Goal: Find specific page/section: Find specific page/section

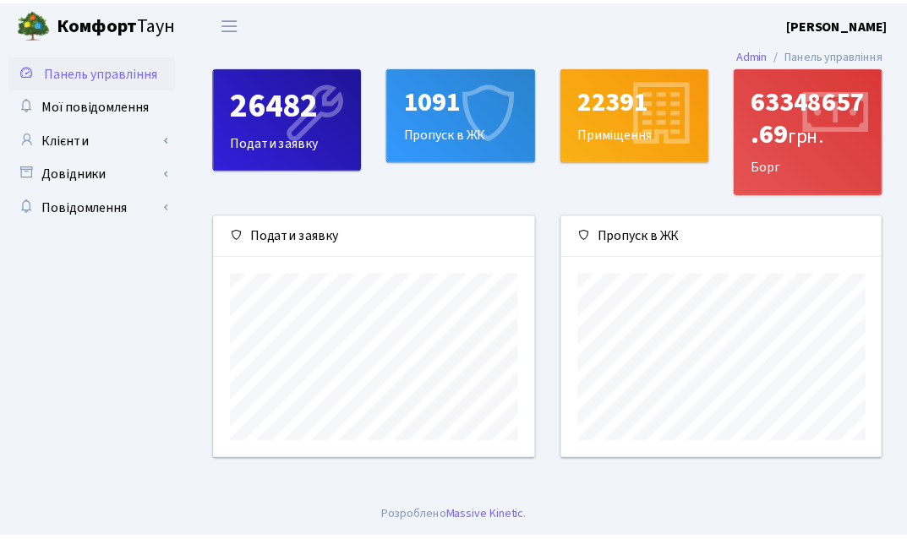
scroll to position [244, 324]
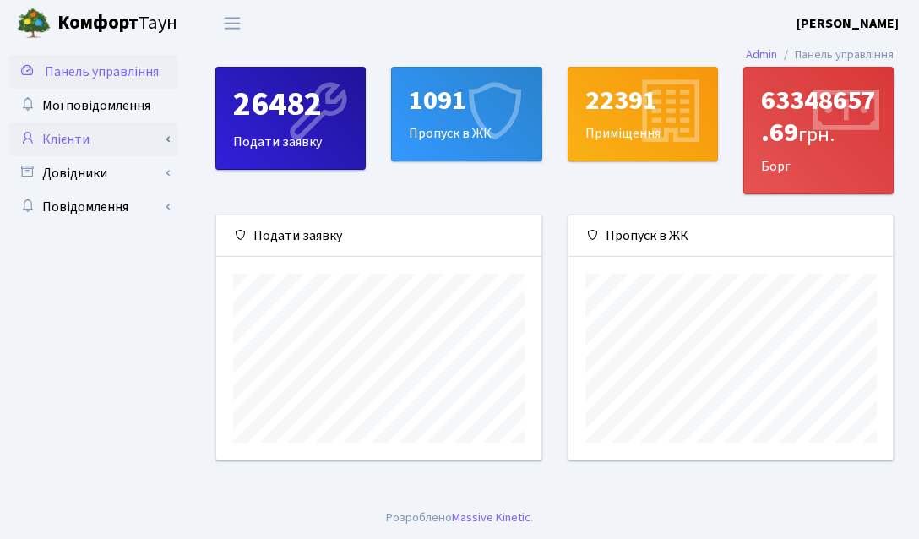
click at [79, 128] on link "Клієнти" at bounding box center [92, 140] width 169 height 34
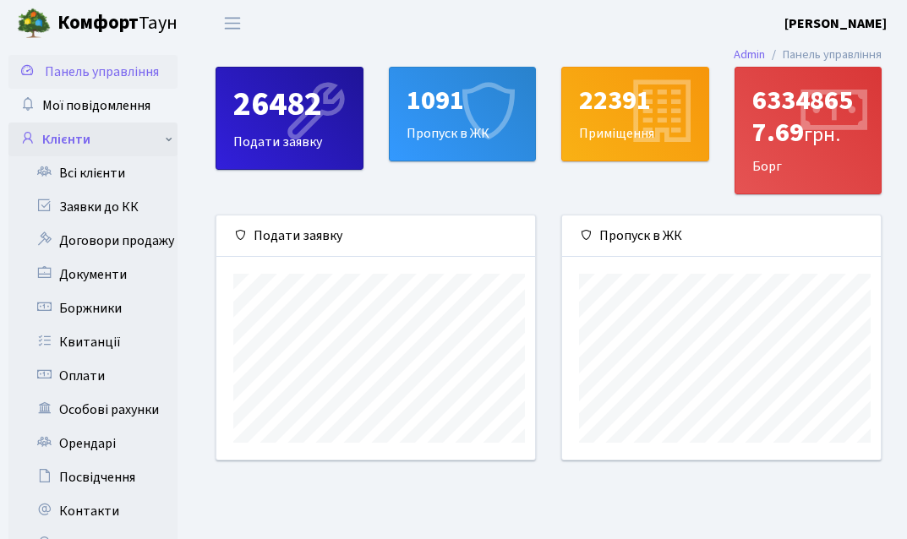
scroll to position [844706, 844631]
click at [97, 183] on link "Всі клієнти" at bounding box center [92, 173] width 169 height 34
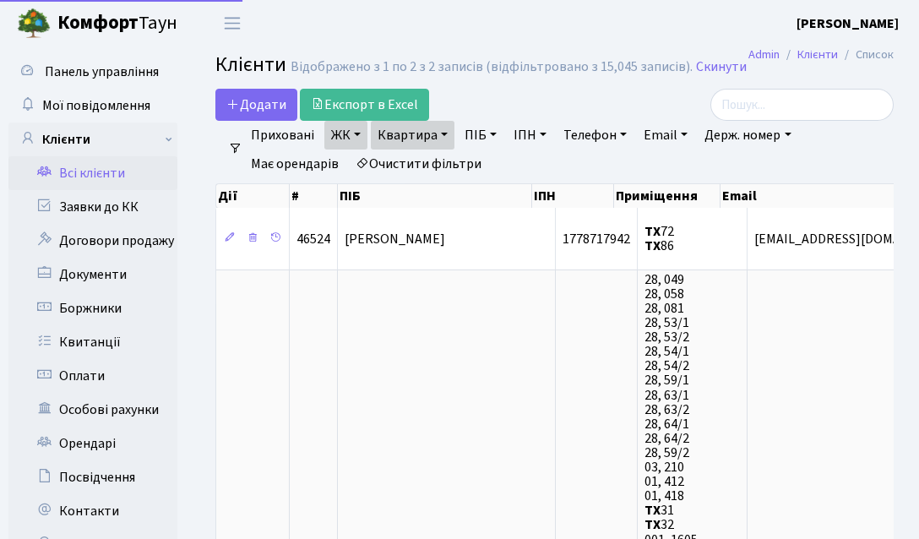
select select "25"
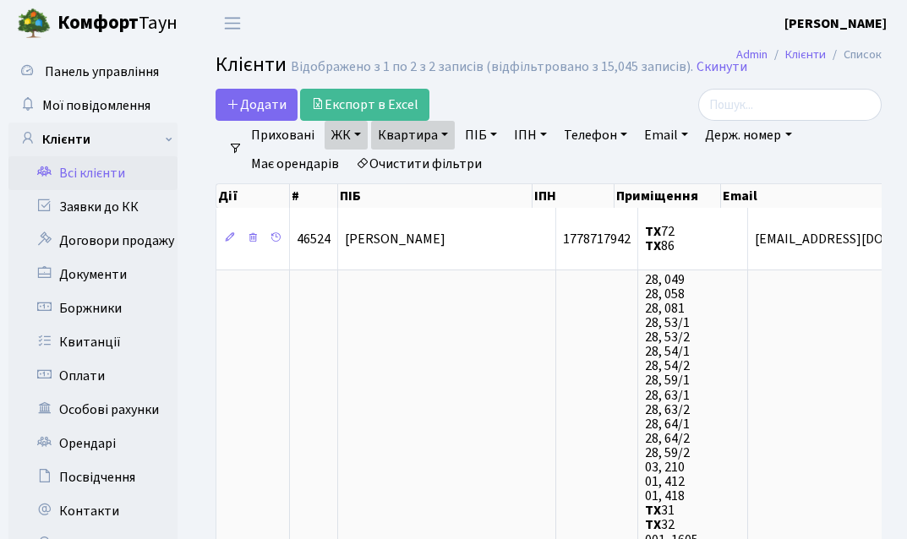
click at [411, 139] on link "Квартира" at bounding box center [413, 135] width 84 height 29
click at [421, 175] on input "72" at bounding box center [421, 168] width 99 height 32
type input "7"
click at [526, 106] on div "Додати Експорт в Excel" at bounding box center [432, 105] width 435 height 32
click at [90, 174] on link "Всі клієнти" at bounding box center [92, 173] width 169 height 34
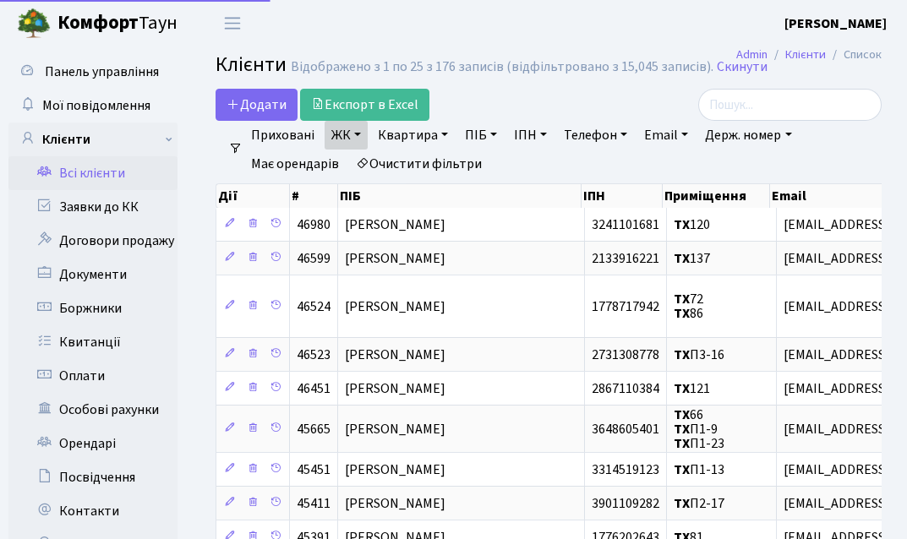
select select "25"
